Goal: Navigation & Orientation: Find specific page/section

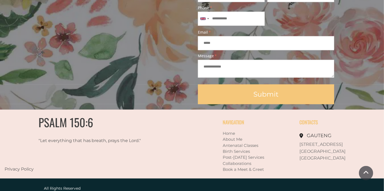
scroll to position [493, 0]
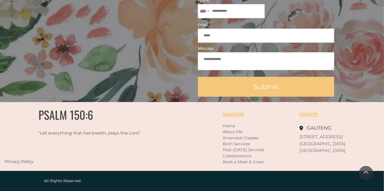
click at [240, 131] on link "About Me" at bounding box center [233, 131] width 20 height 5
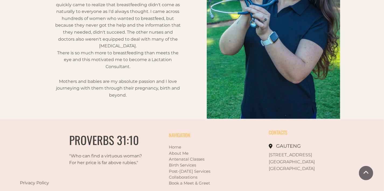
scroll to position [432, 0]
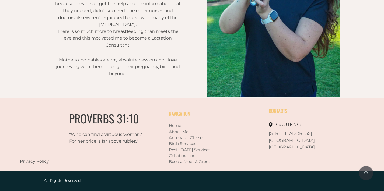
click at [194, 138] on link "Antenatal Classes" at bounding box center [187, 137] width 36 height 5
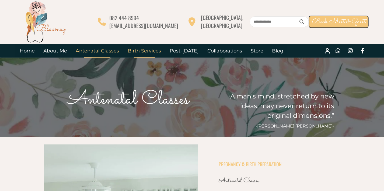
click at [149, 51] on link "Birth Services" at bounding box center [144, 50] width 42 height 13
